Goal: Check status: Check status

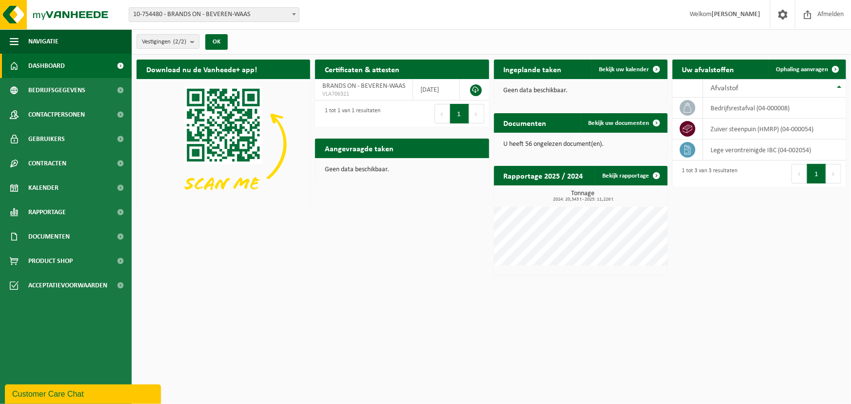
click at [259, 14] on span "10-754480 - BRANDS ON - BEVEREN-WAAS" at bounding box center [214, 15] width 170 height 14
click at [61, 238] on span "Documenten" at bounding box center [48, 236] width 41 height 24
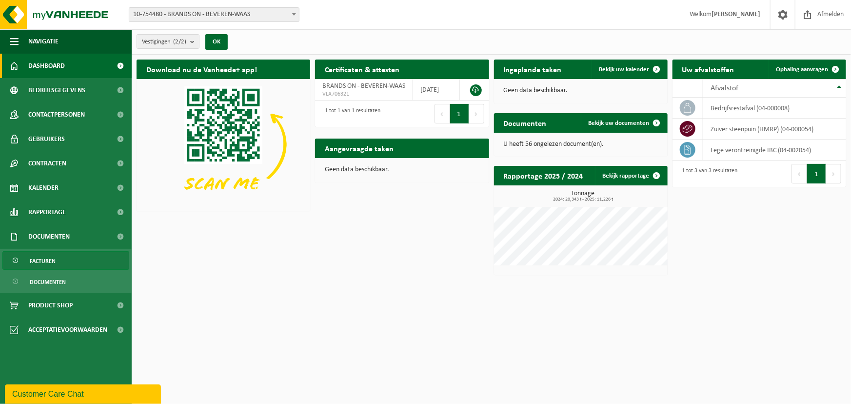
click at [58, 256] on link "Facturen" at bounding box center [65, 260] width 127 height 19
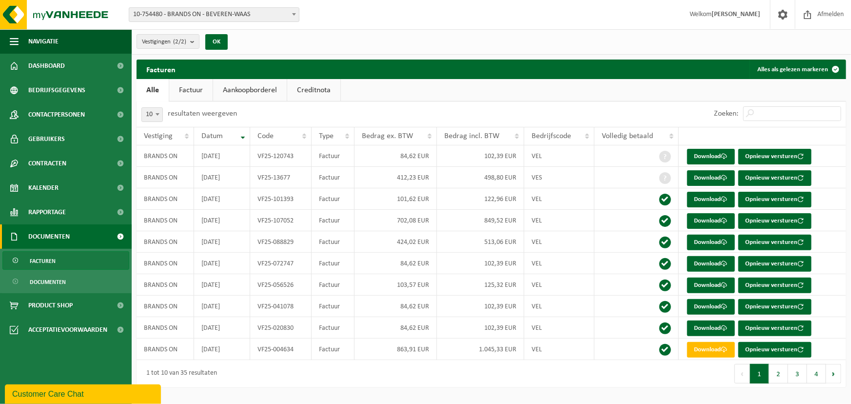
click at [185, 15] on span "10-754480 - BRANDS ON - BEVEREN-WAAS" at bounding box center [214, 15] width 170 height 14
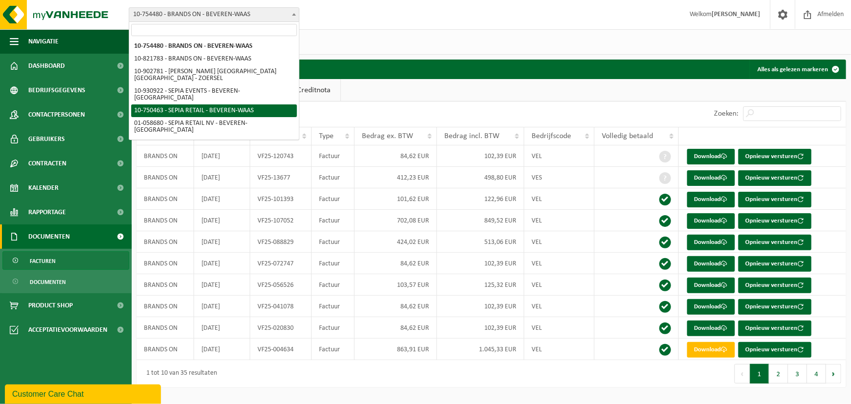
select select "10353"
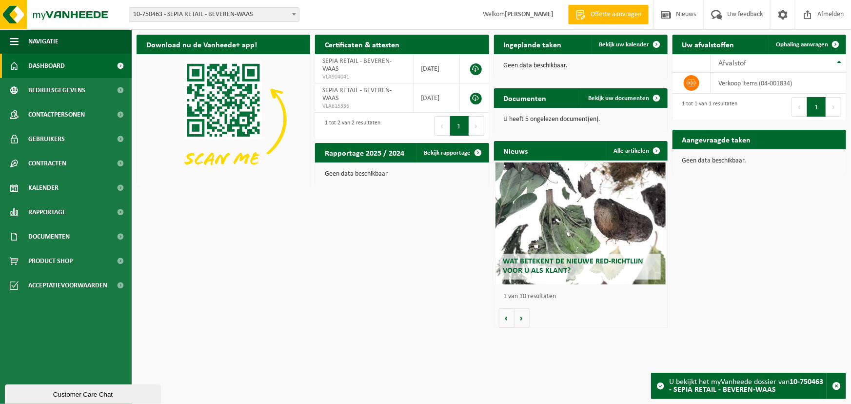
click at [201, 14] on span "10-750463 - SEPIA RETAIL - BEVEREN-WAAS" at bounding box center [214, 15] width 170 height 14
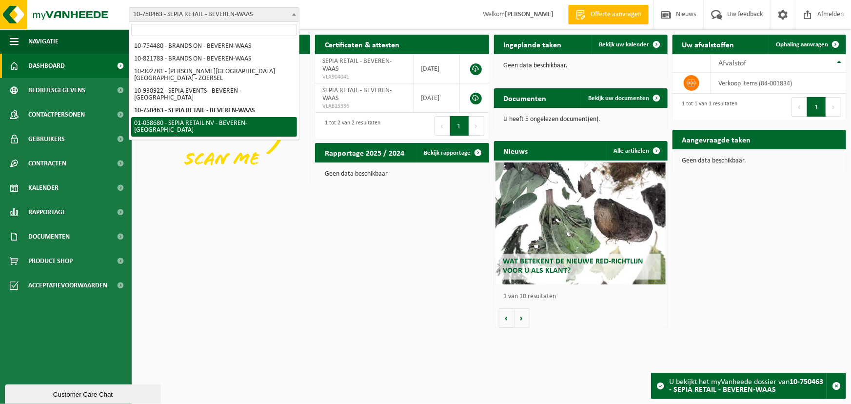
select select "10344"
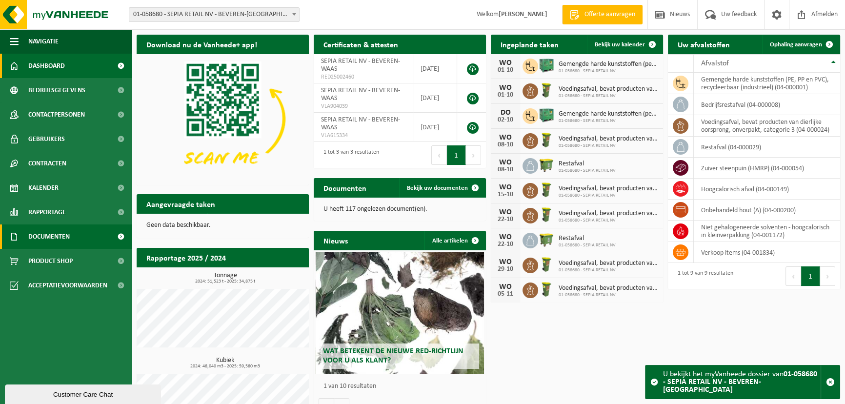
click at [74, 239] on link "Documenten" at bounding box center [66, 236] width 132 height 24
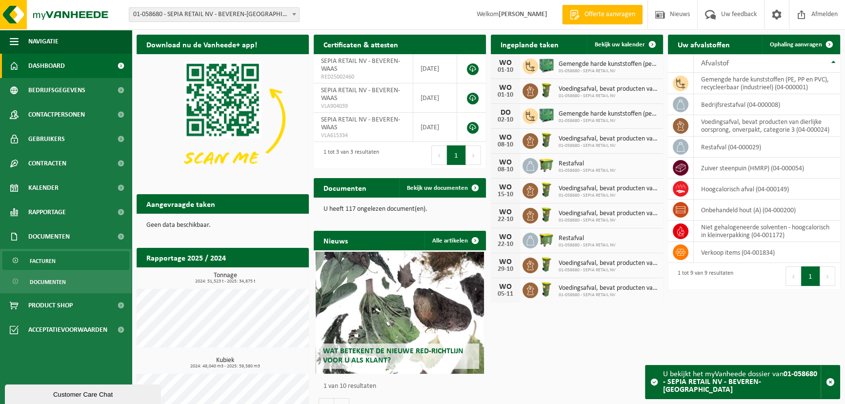
click at [74, 259] on link "Facturen" at bounding box center [65, 260] width 127 height 19
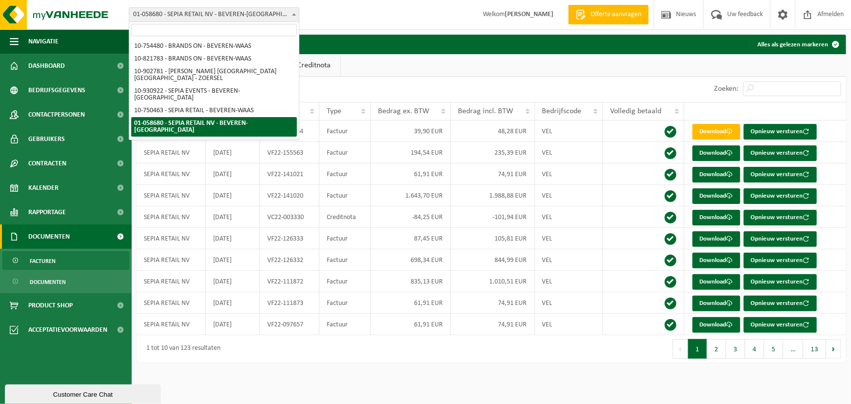
click at [212, 10] on span "01-058680 - SEPIA RETAIL NV - BEVEREN-[GEOGRAPHIC_DATA]" at bounding box center [214, 15] width 170 height 14
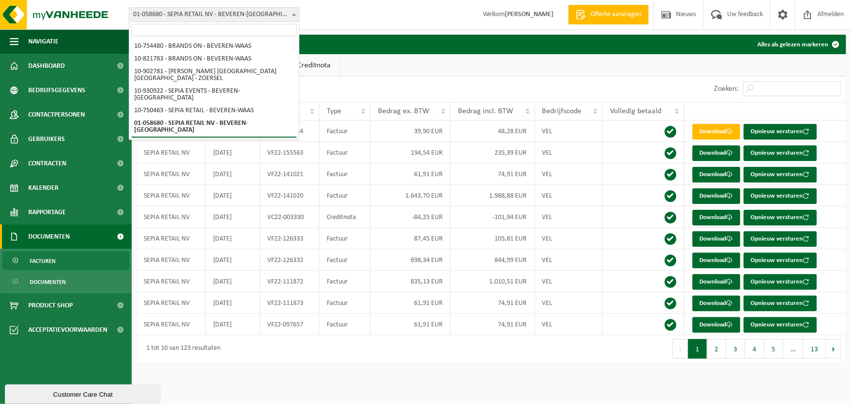
select select "128637"
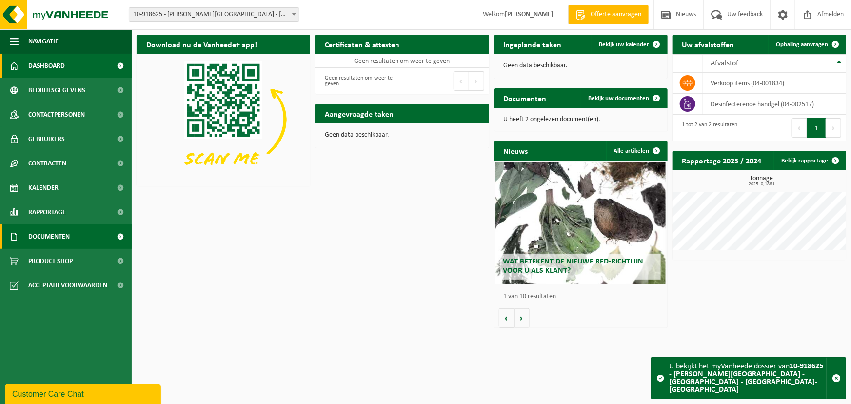
click at [60, 239] on span "Documenten" at bounding box center [48, 236] width 41 height 24
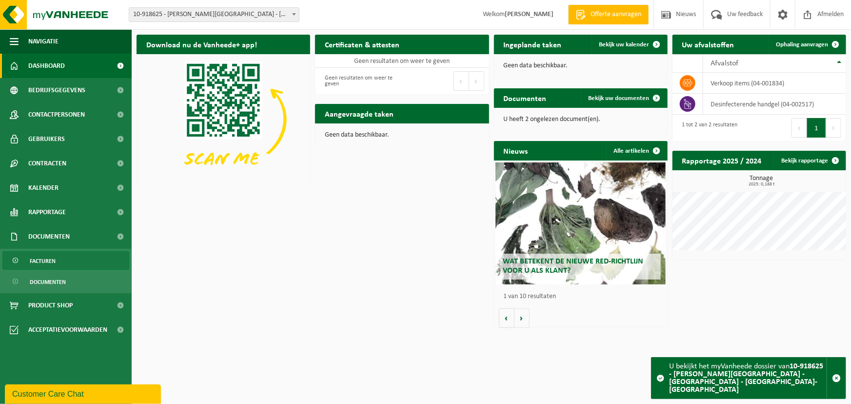
click at [73, 259] on link "Facturen" at bounding box center [65, 260] width 127 height 19
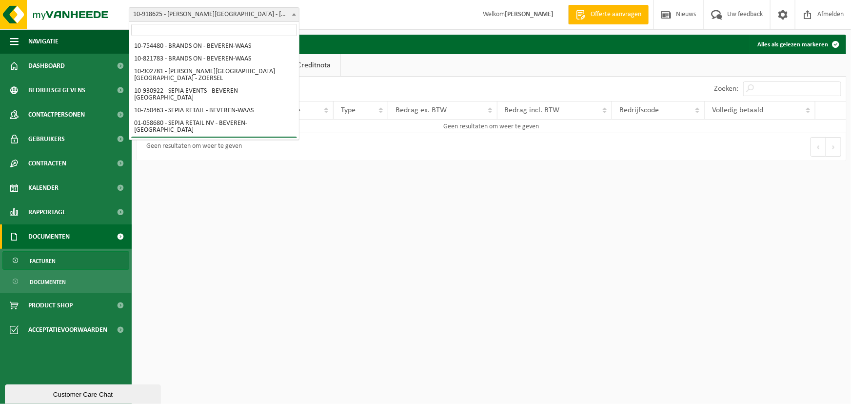
click at [180, 14] on span "10-918625 - [PERSON_NAME][GEOGRAPHIC_DATA] - [GEOGRAPHIC_DATA] - [GEOGRAPHIC_DA…" at bounding box center [214, 15] width 170 height 14
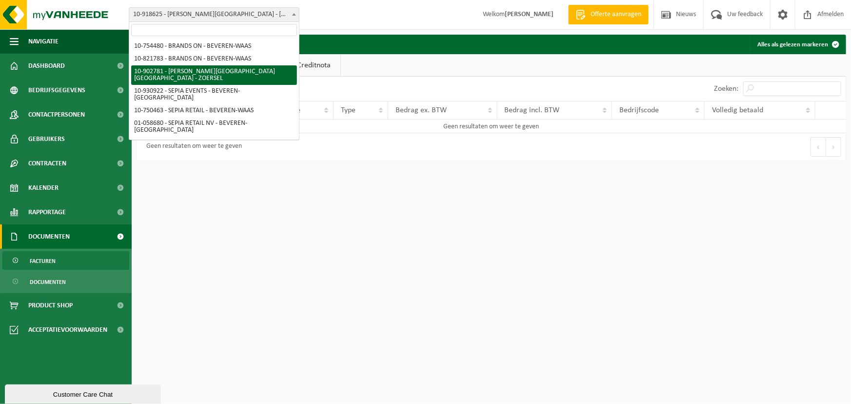
select select "120983"
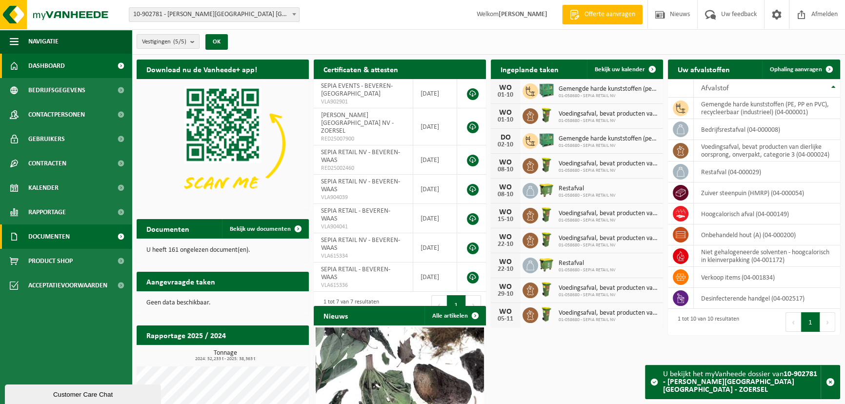
click at [74, 238] on link "Documenten" at bounding box center [66, 236] width 132 height 24
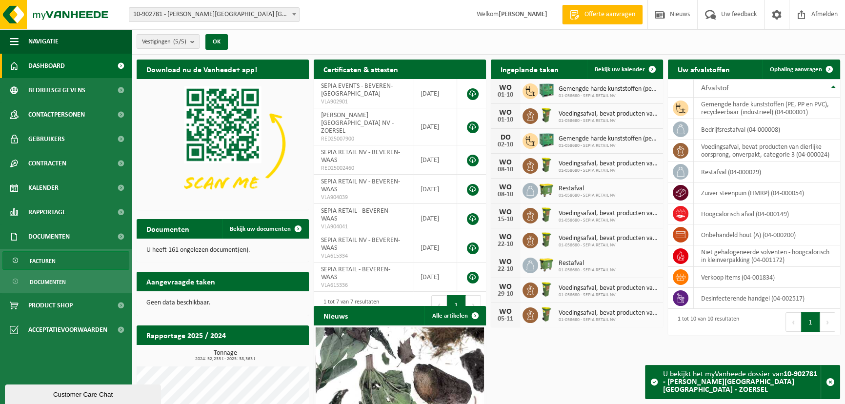
click at [66, 265] on link "Facturen" at bounding box center [65, 260] width 127 height 19
